Goal: Transaction & Acquisition: Purchase product/service

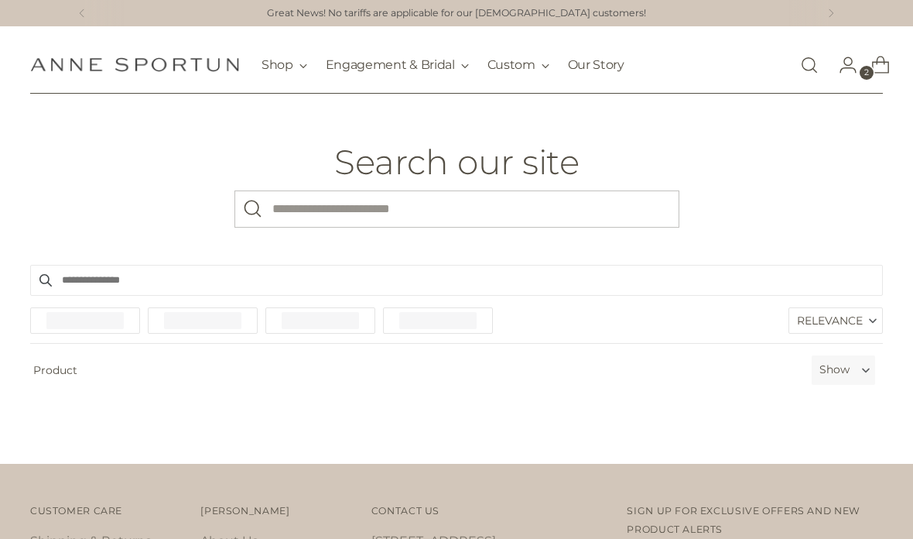
click at [532, 212] on input "What are you looking for?" at bounding box center [456, 208] width 445 height 37
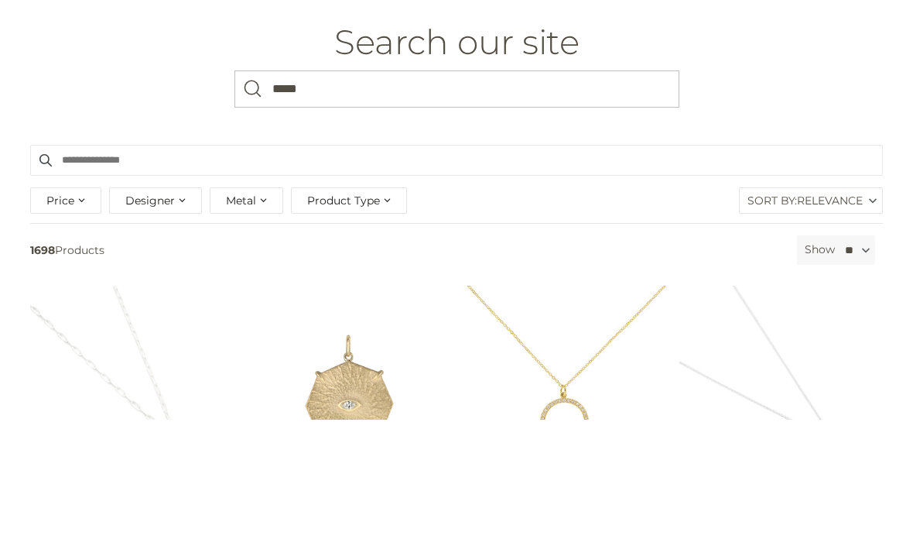
type input "******"
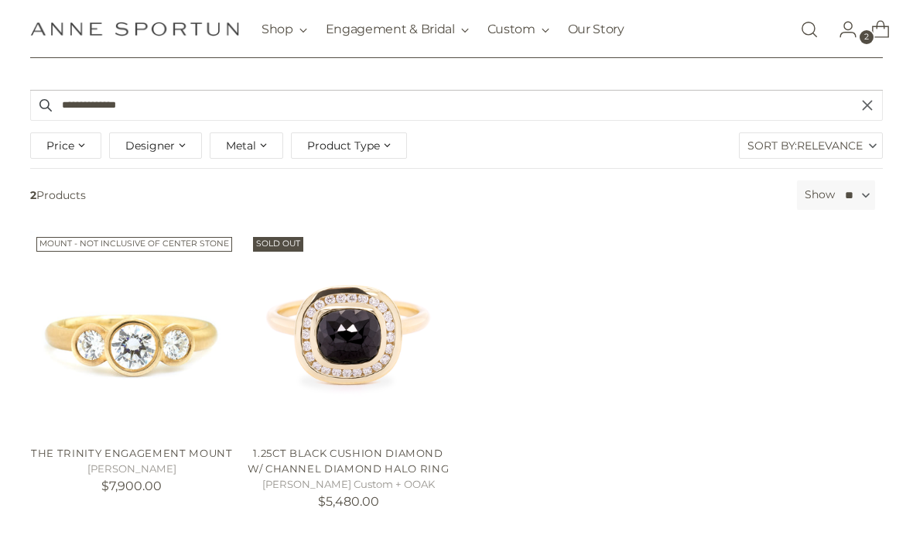
scroll to position [119, 0]
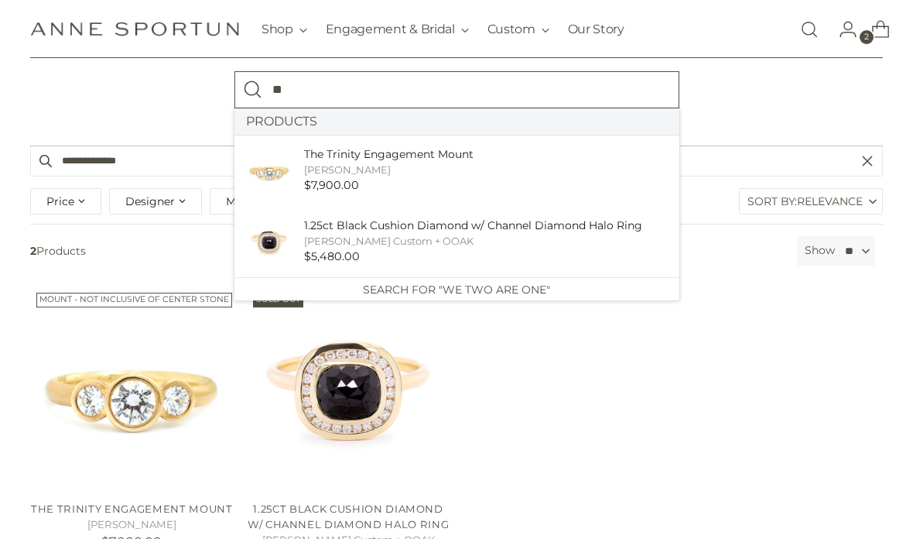
type input "*"
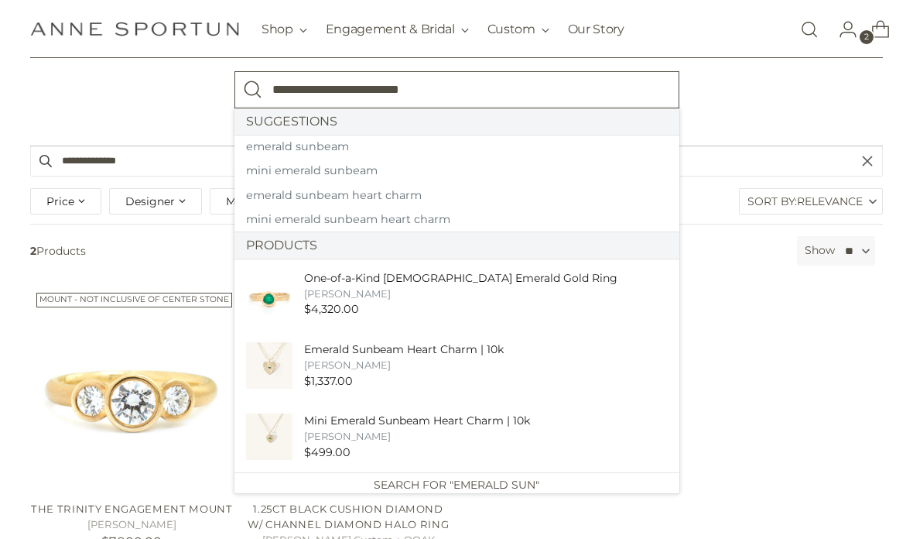
type input "**********"
click at [252, 88] on button "Search" at bounding box center [252, 89] width 37 height 37
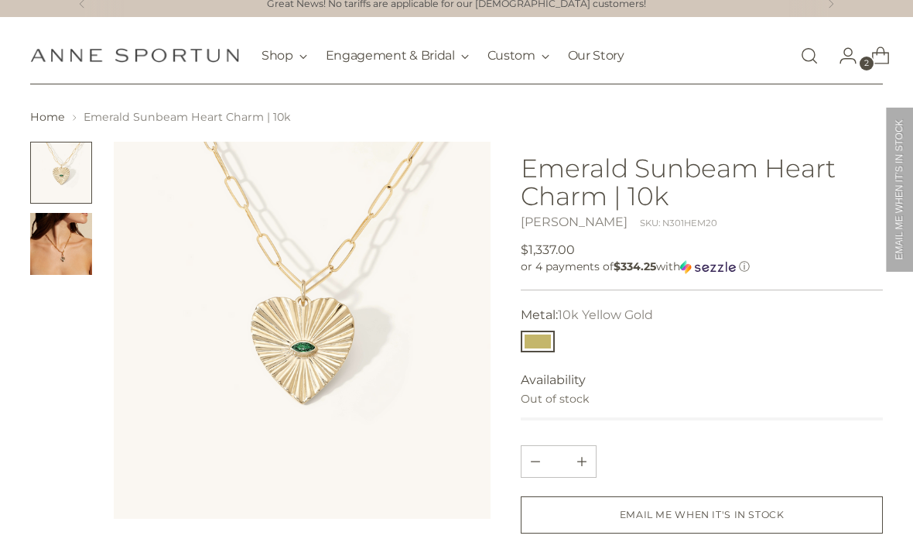
click at [75, 251] on img "Change image to image 2" at bounding box center [61, 244] width 62 height 62
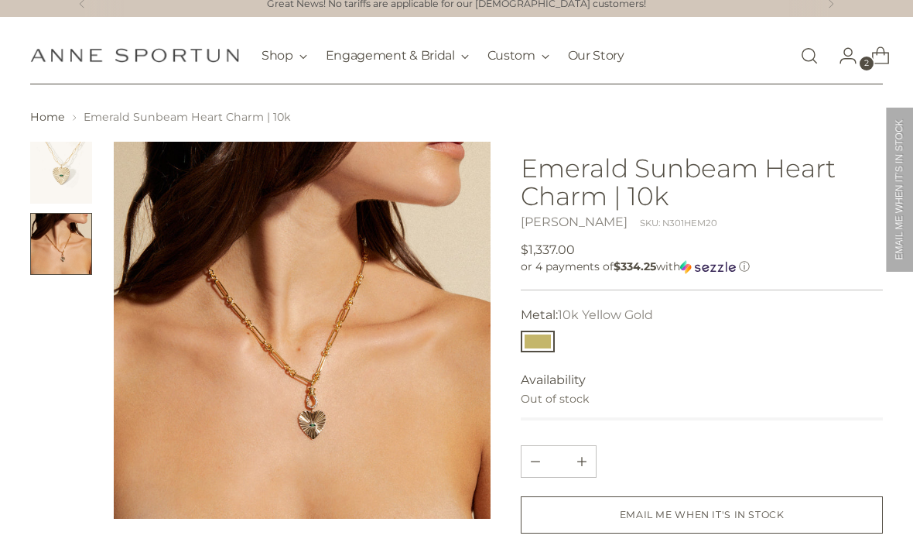
click at [69, 174] on img "Change image to image 1" at bounding box center [61, 173] width 62 height 62
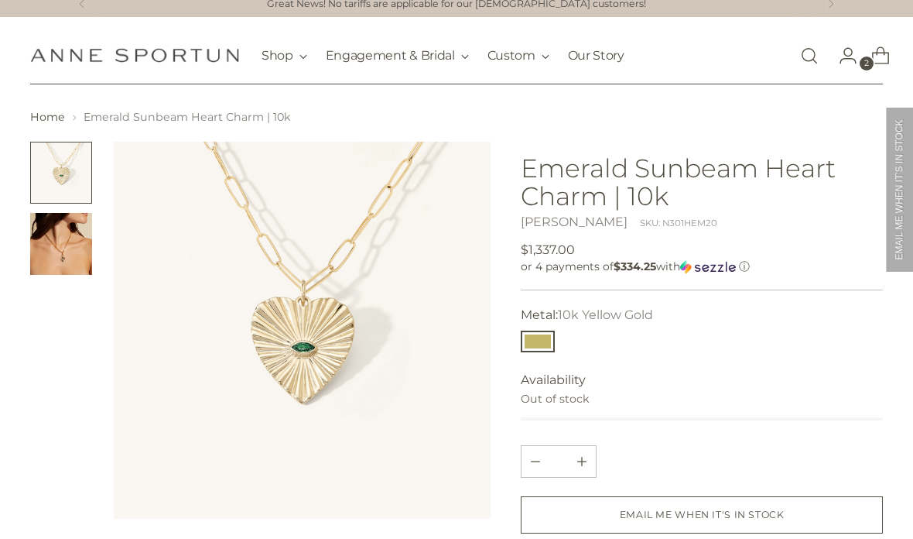
click at [78, 255] on img "Change image to image 2" at bounding box center [61, 244] width 62 height 62
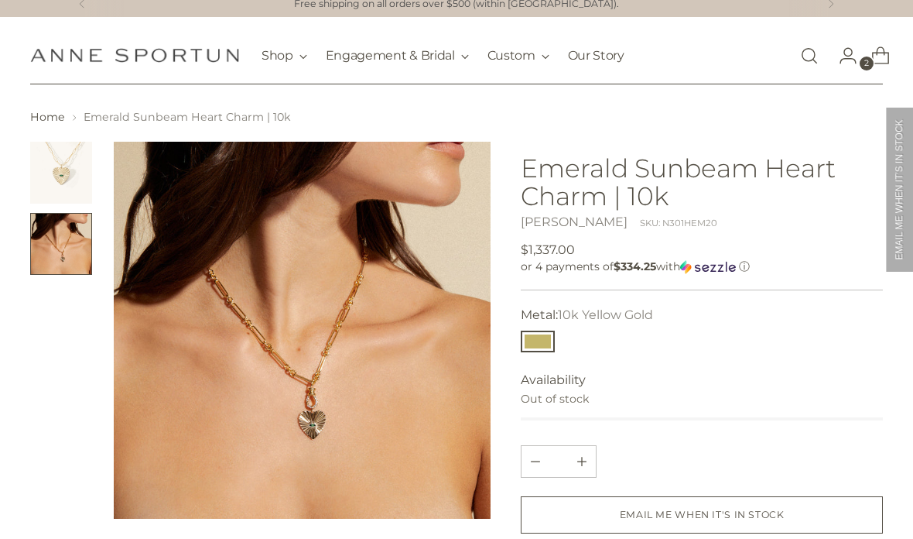
click at [70, 183] on img "Change image to image 1" at bounding box center [61, 173] width 62 height 62
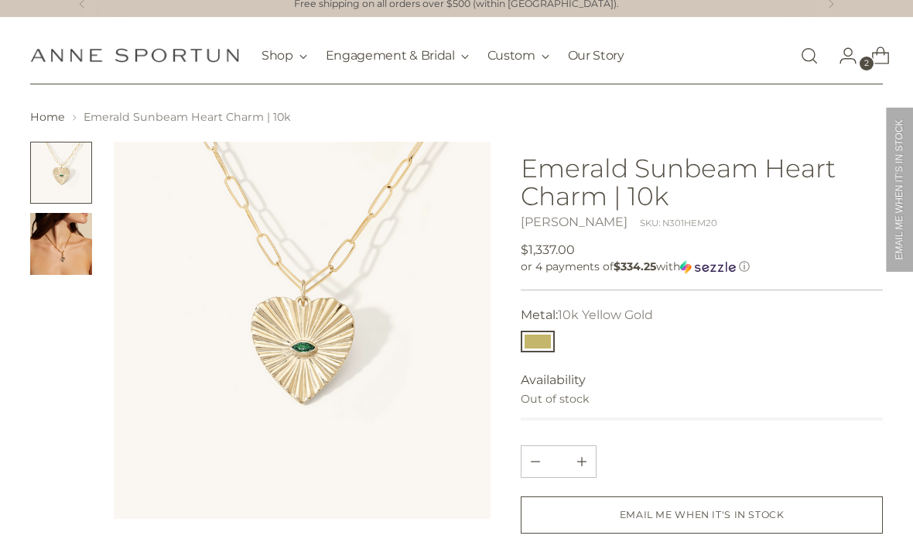
click at [69, 249] on img "Change image to image 2" at bounding box center [61, 244] width 62 height 62
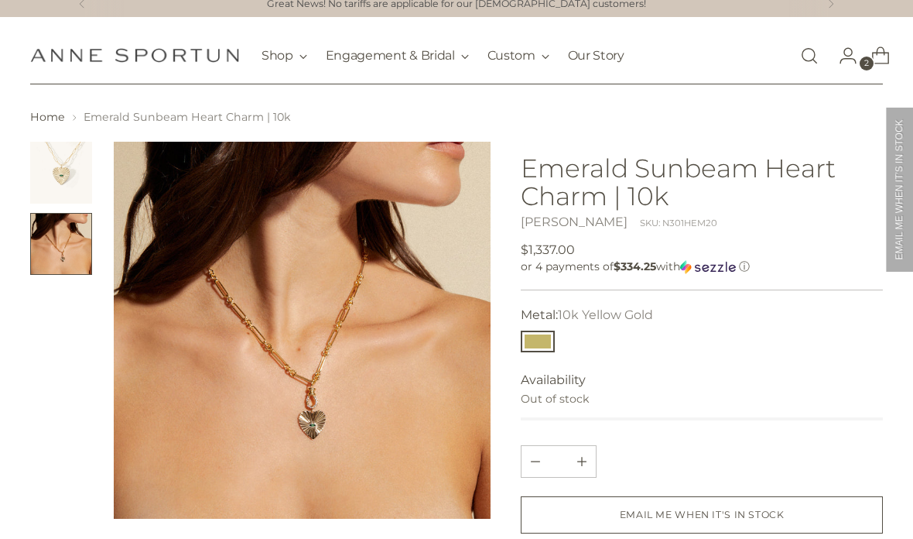
click at [48, 146] on img "Change image to image 1" at bounding box center [61, 173] width 62 height 62
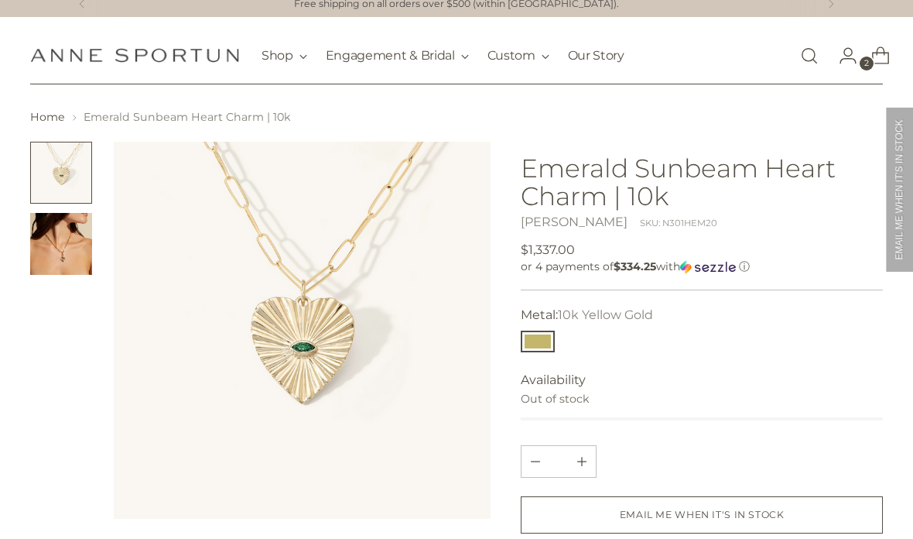
scroll to position [71, 0]
